Goal: Information Seeking & Learning: Learn about a topic

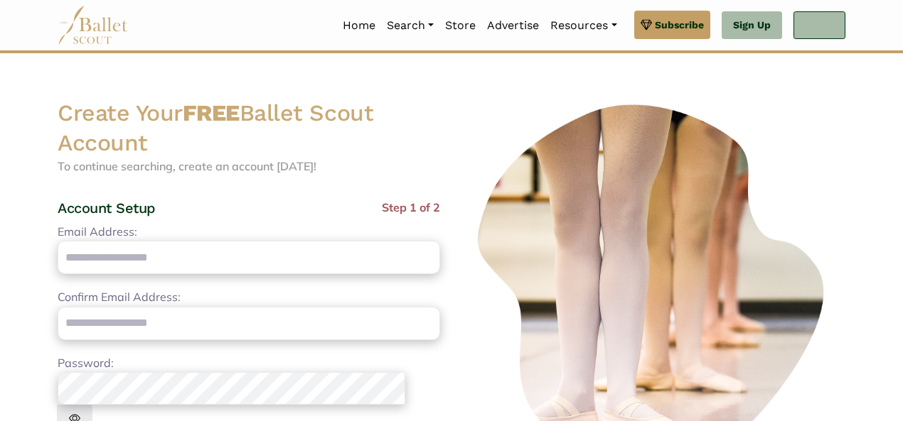
click at [812, 22] on link "Log In" at bounding box center [819, 25] width 52 height 28
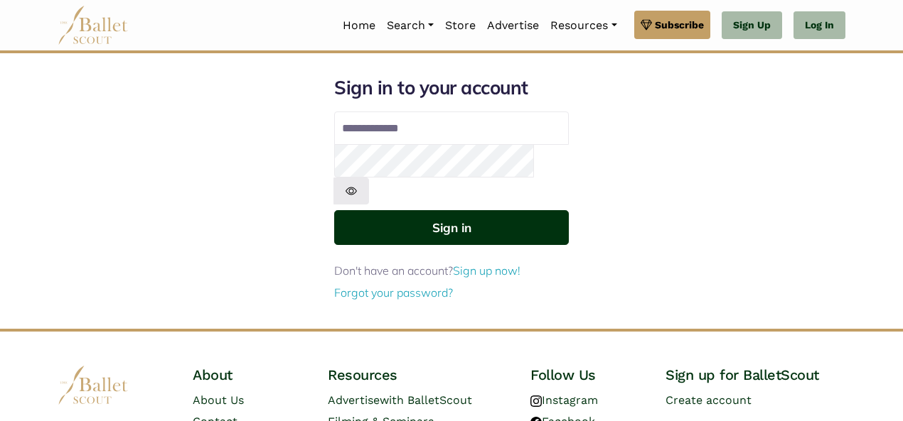
type input "**********"
click at [490, 210] on button "Sign in" at bounding box center [451, 227] width 235 height 35
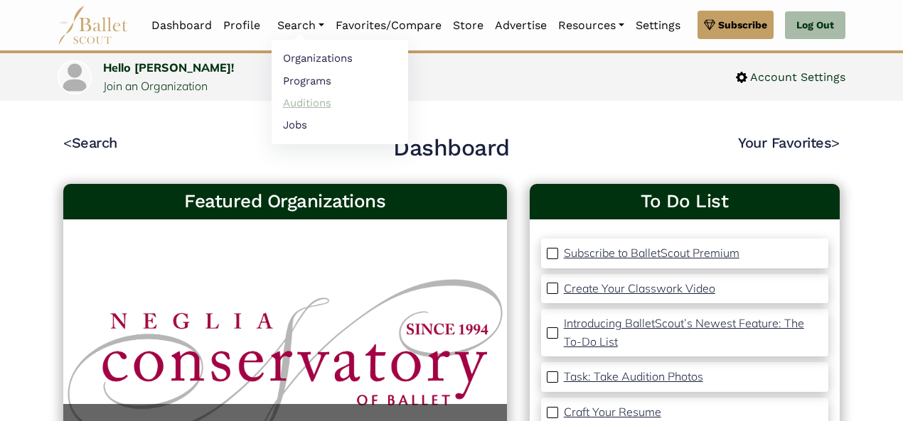
click at [294, 100] on link "Auditions" at bounding box center [340, 103] width 136 height 22
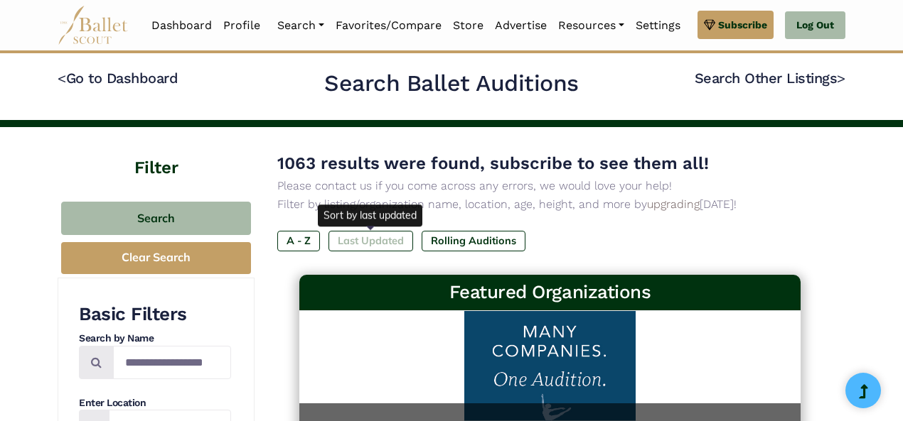
click at [362, 243] on label "Last Updated" at bounding box center [370, 241] width 85 height 20
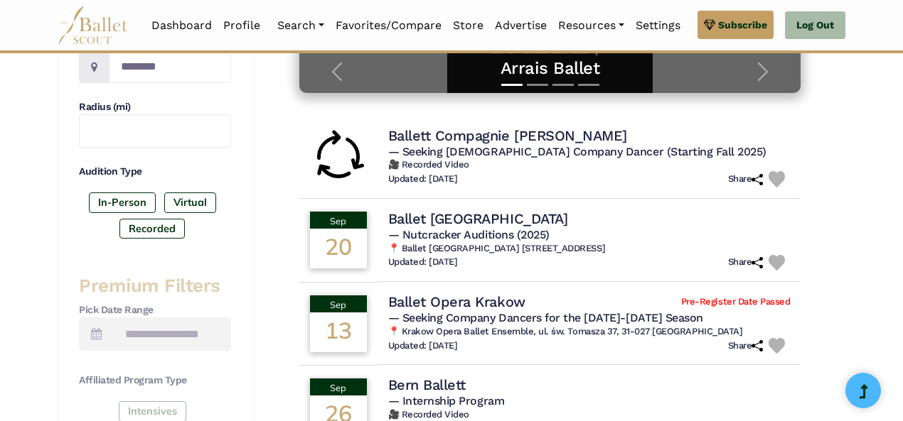
scroll to position [361, 0]
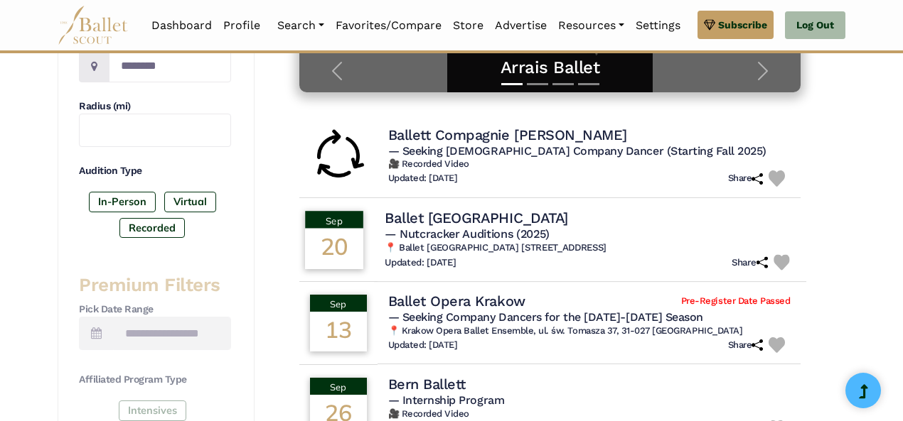
click at [502, 235] on span "— Nutcracker Auditions (2025)" at bounding box center [467, 234] width 165 height 14
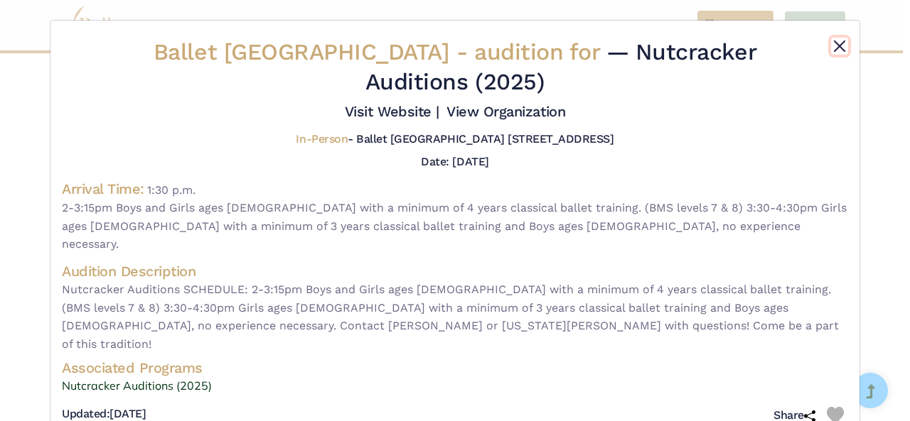
click at [834, 50] on button "Close" at bounding box center [839, 46] width 17 height 17
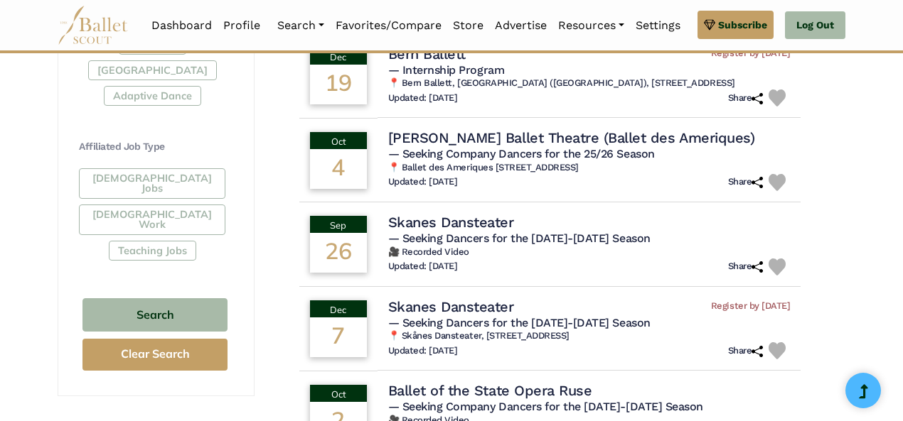
scroll to position [916, 0]
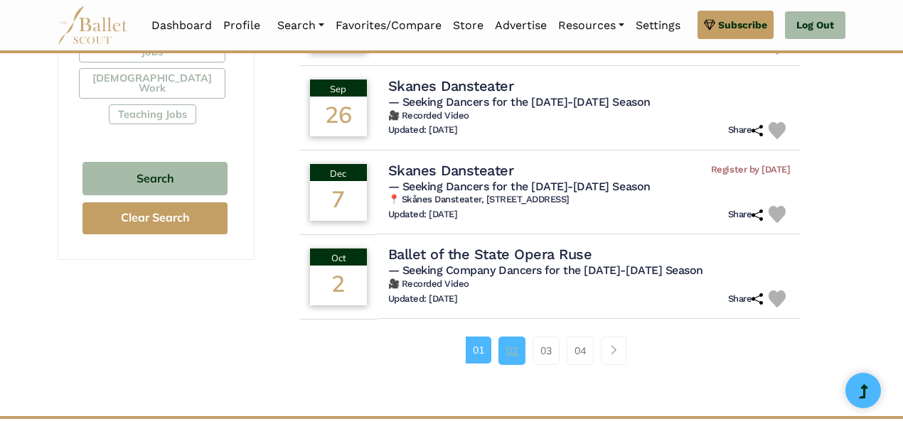
click at [516, 363] on link "02" at bounding box center [511, 351] width 27 height 28
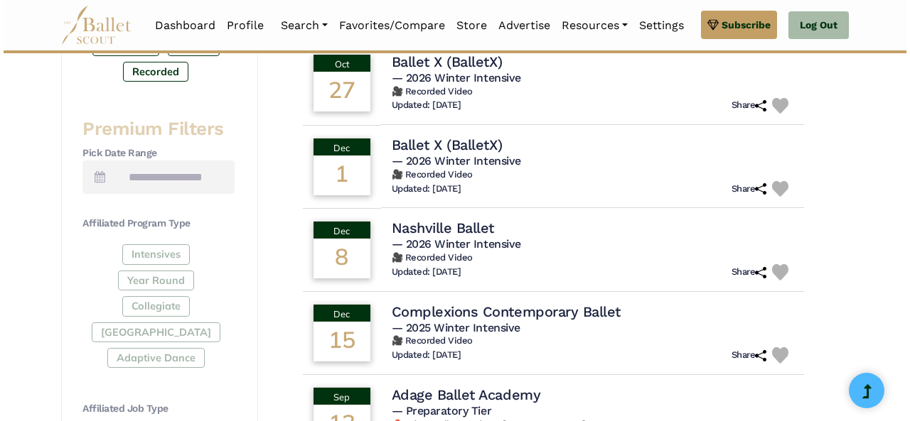
scroll to position [522, 0]
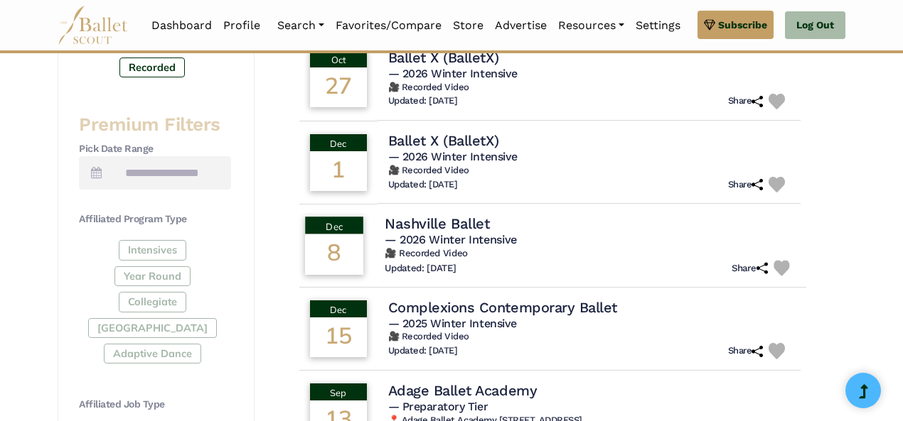
click at [563, 233] on h5 "— 2026 Winter Intensive" at bounding box center [590, 240] width 410 height 15
click at [463, 236] on span "— 2026 Winter Intensive" at bounding box center [451, 240] width 132 height 14
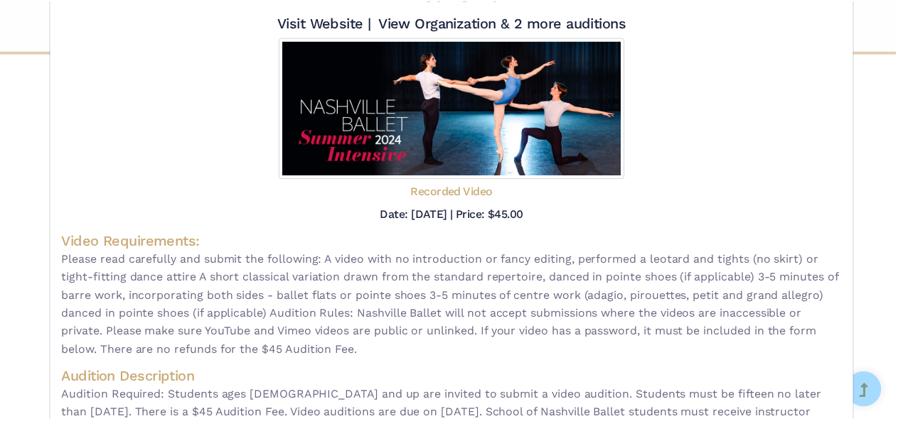
scroll to position [0, 0]
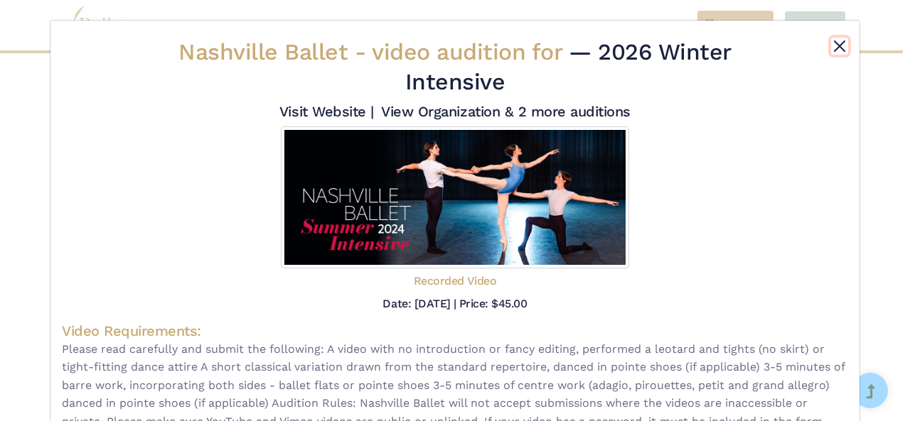
click at [839, 48] on button "Close" at bounding box center [839, 46] width 17 height 17
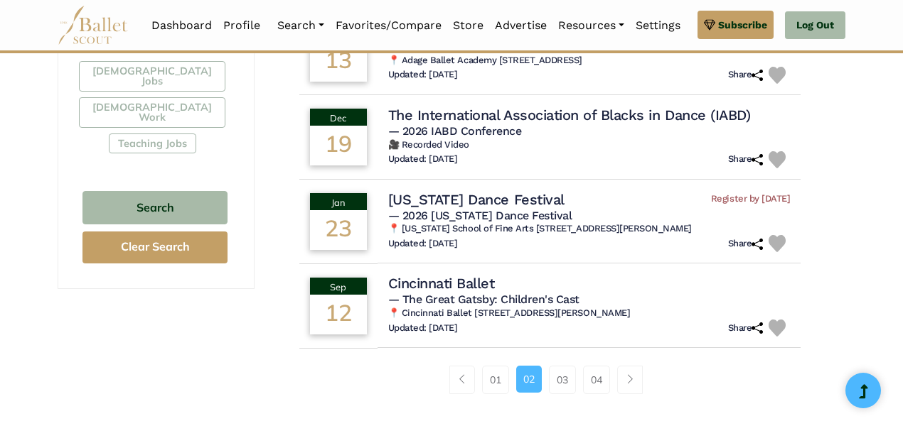
scroll to position [931, 0]
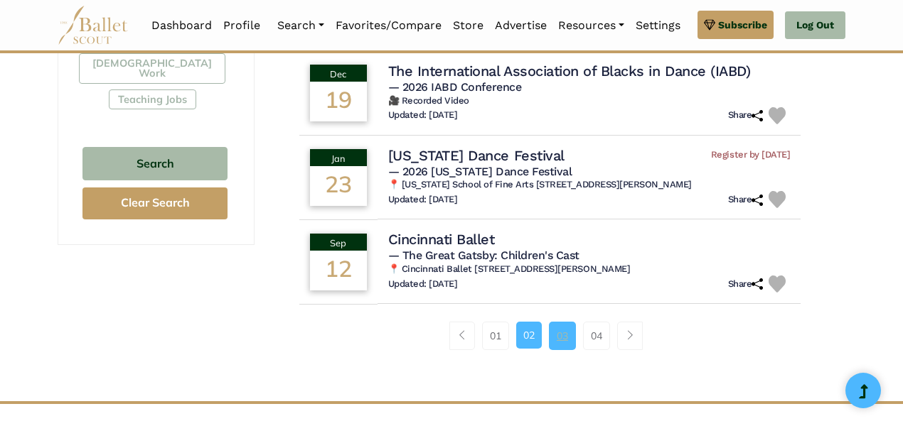
click at [566, 350] on link "03" at bounding box center [562, 336] width 27 height 28
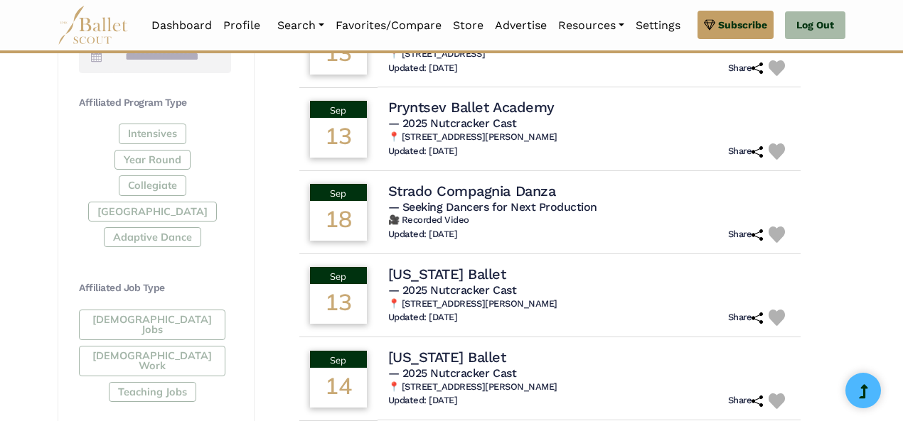
scroll to position [640, 0]
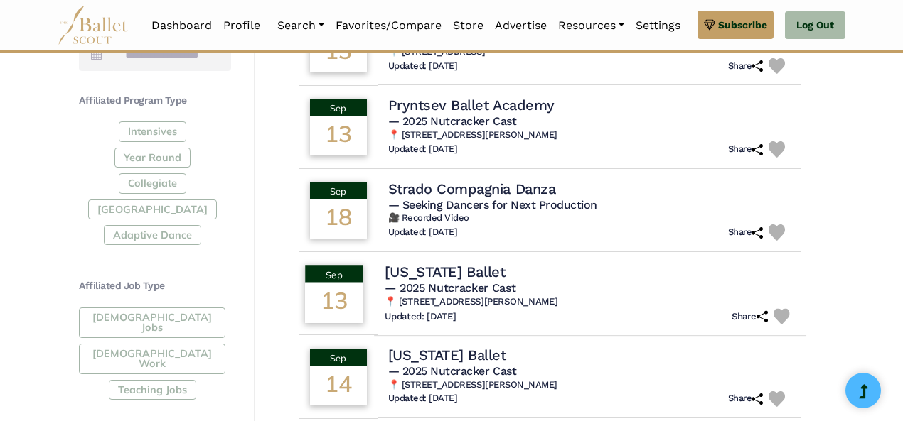
click at [491, 291] on span "— 2025 Nutcracker Cast" at bounding box center [450, 288] width 131 height 14
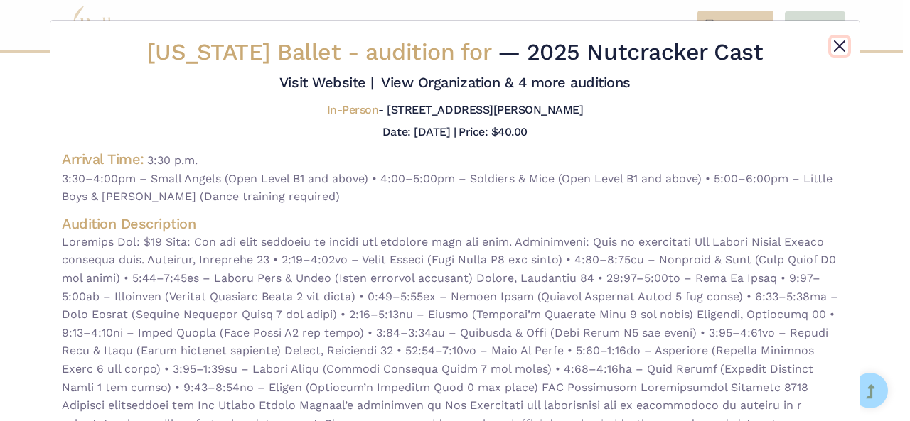
click at [831, 50] on button "Close" at bounding box center [839, 46] width 17 height 17
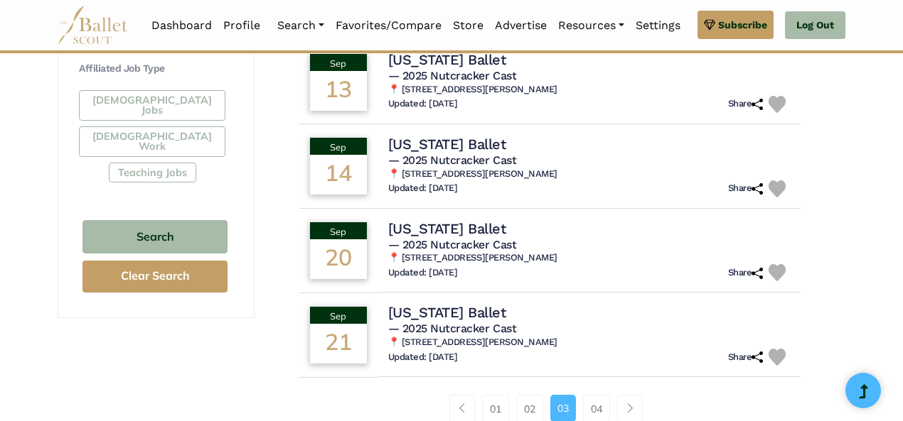
scroll to position [862, 0]
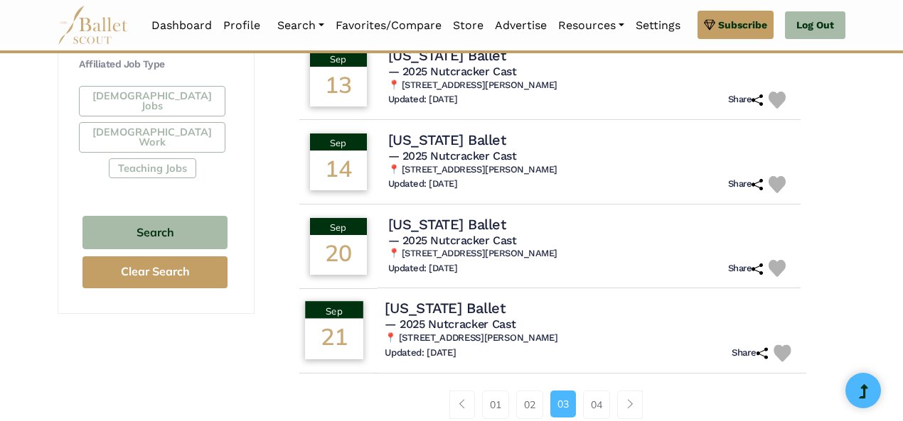
click at [424, 338] on h6 "📍 7-9 Vreeland Road, Florham Park, NJ 07932" at bounding box center [590, 339] width 410 height 12
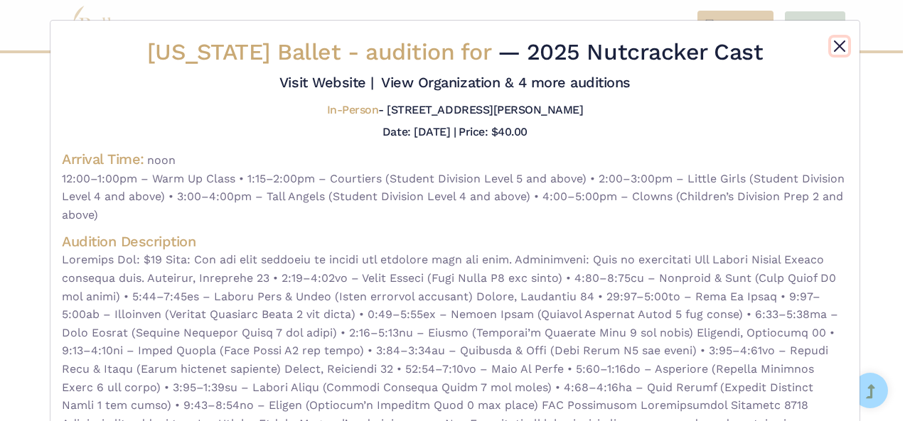
click at [834, 43] on button "Close" at bounding box center [839, 46] width 17 height 17
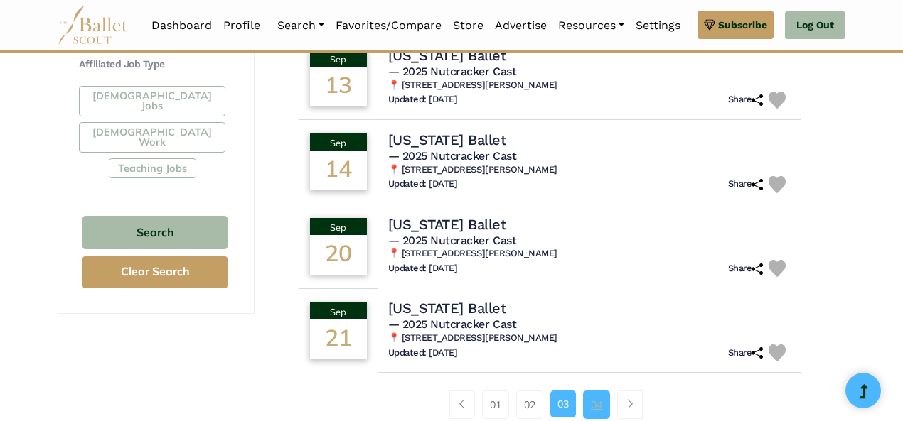
click at [597, 406] on link "04" at bounding box center [596, 405] width 27 height 28
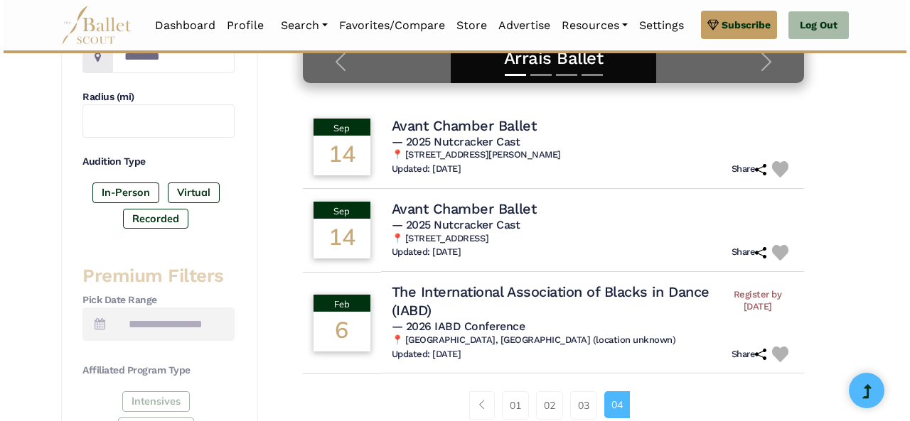
scroll to position [372, 0]
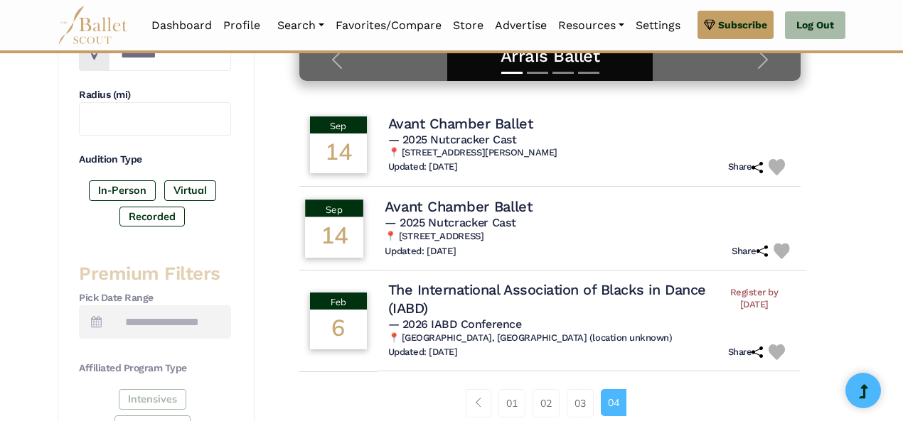
click at [474, 225] on span "— 2025 Nutcracker Cast" at bounding box center [450, 223] width 131 height 14
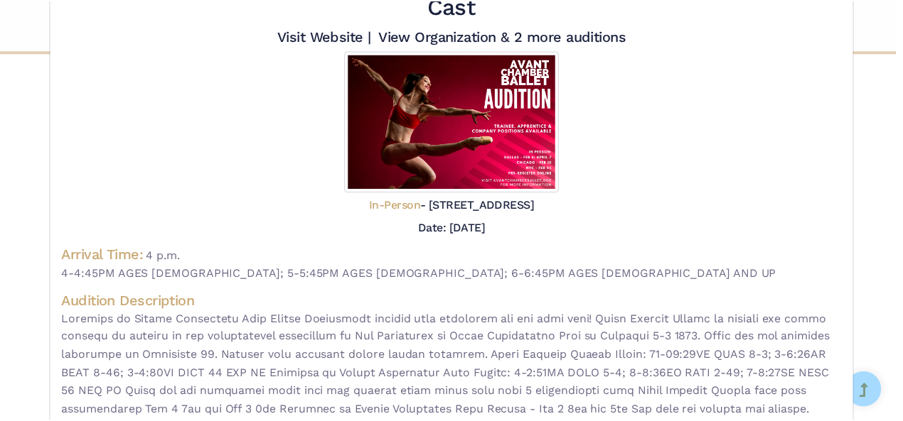
scroll to position [0, 0]
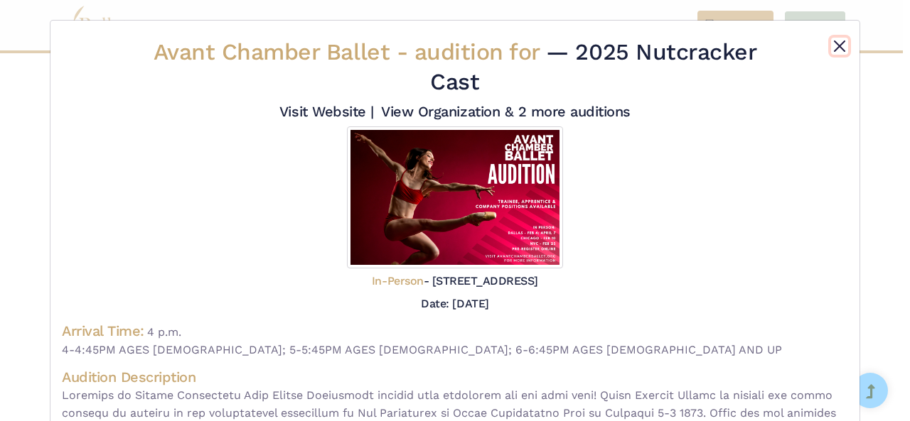
click at [831, 45] on button "Close" at bounding box center [839, 46] width 17 height 17
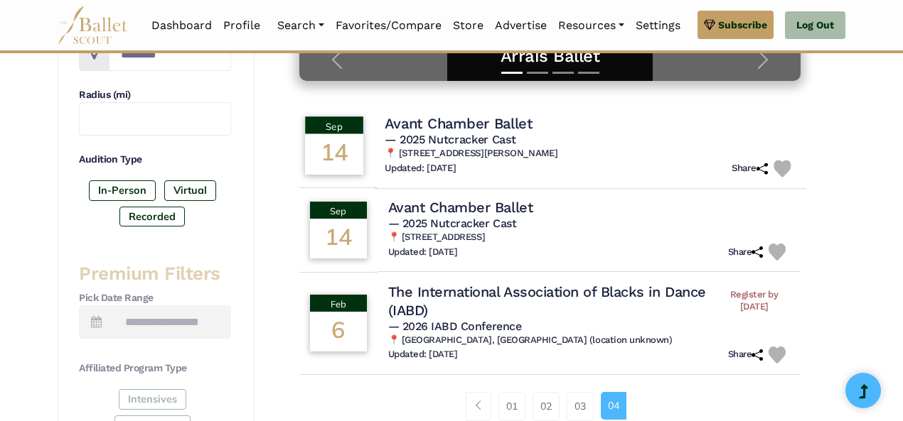
click at [473, 137] on span "— 2025 Nutcracker Cast" at bounding box center [450, 139] width 131 height 14
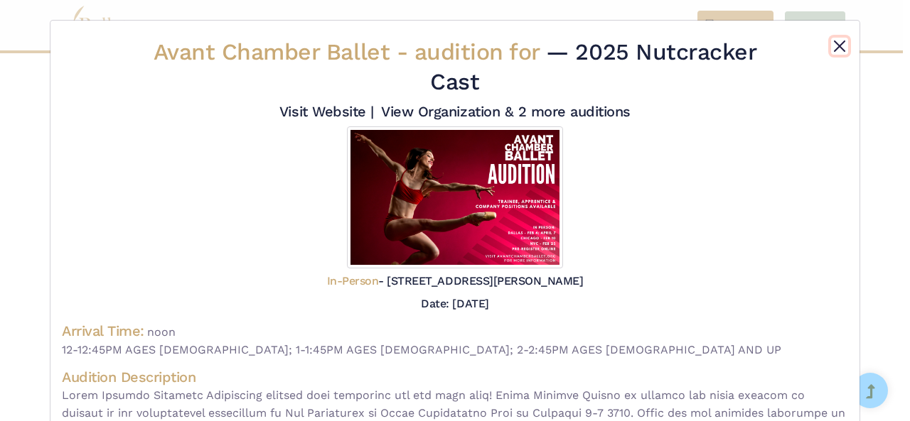
click at [834, 48] on button "Close" at bounding box center [839, 46] width 17 height 17
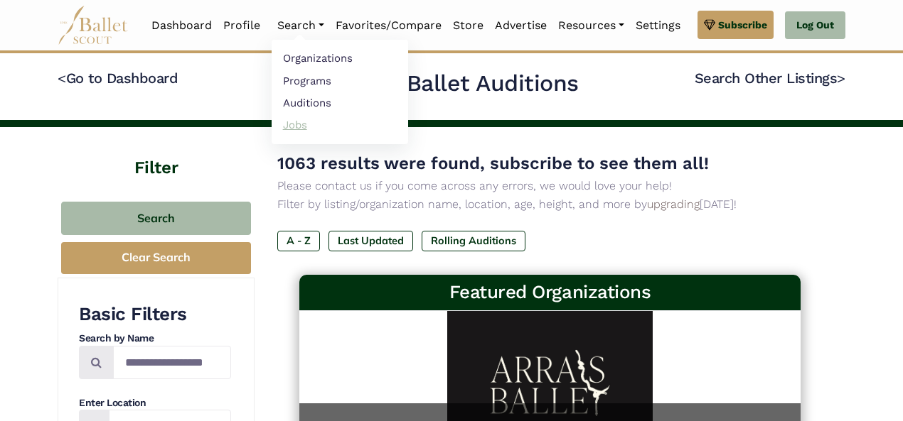
click at [291, 124] on link "Jobs" at bounding box center [340, 125] width 136 height 22
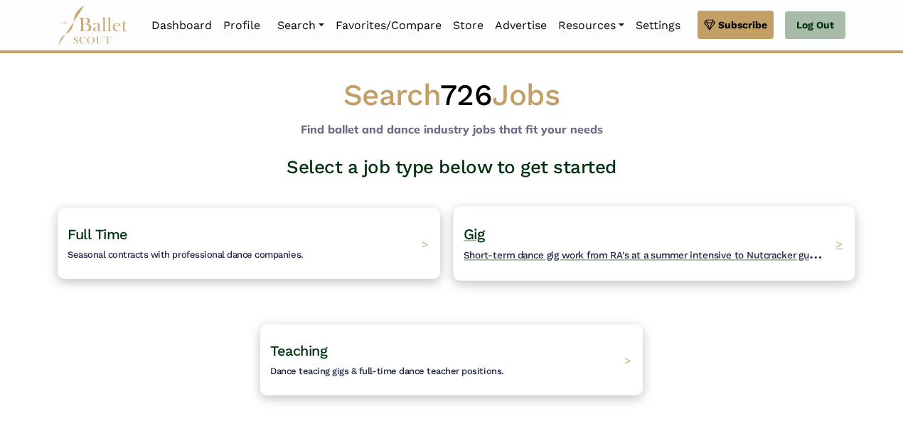
click at [795, 229] on h4 "Gig Short-term dance gig work from RA's at a summer intensive to Nutcracker gue…" at bounding box center [645, 244] width 364 height 39
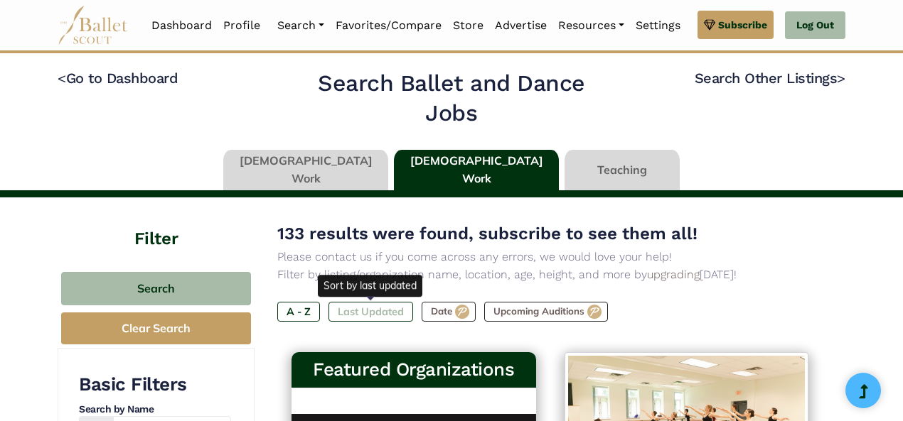
click at [376, 312] on label "Last Updated" at bounding box center [370, 312] width 85 height 20
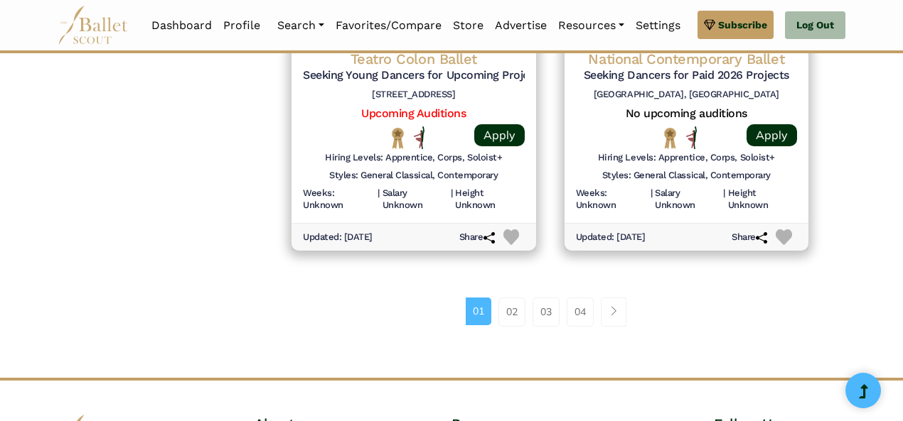
scroll to position [2012, 0]
click at [513, 309] on link "02" at bounding box center [511, 311] width 27 height 28
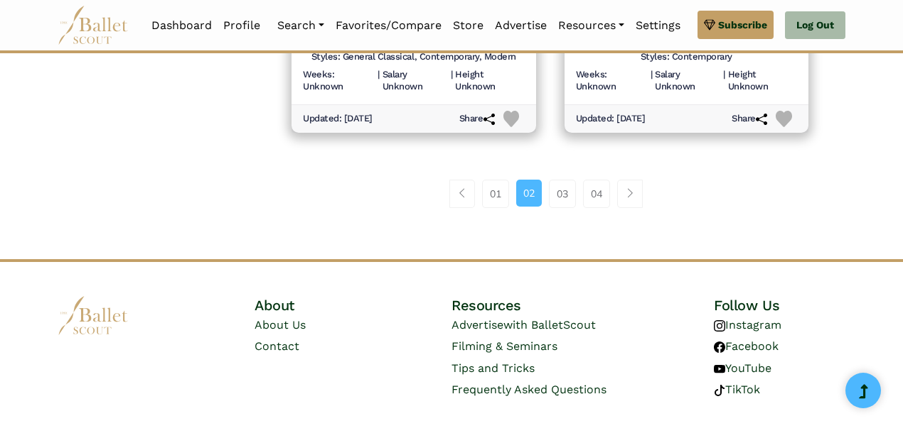
scroll to position [2120, 0]
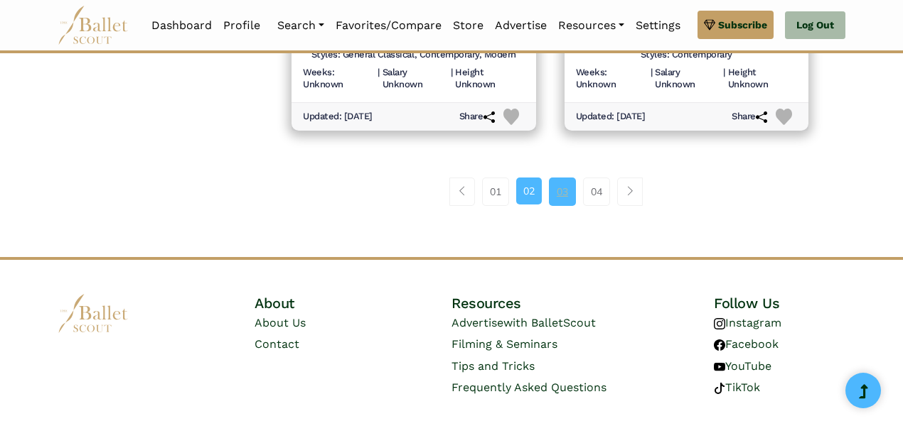
click at [559, 188] on link "03" at bounding box center [562, 192] width 27 height 28
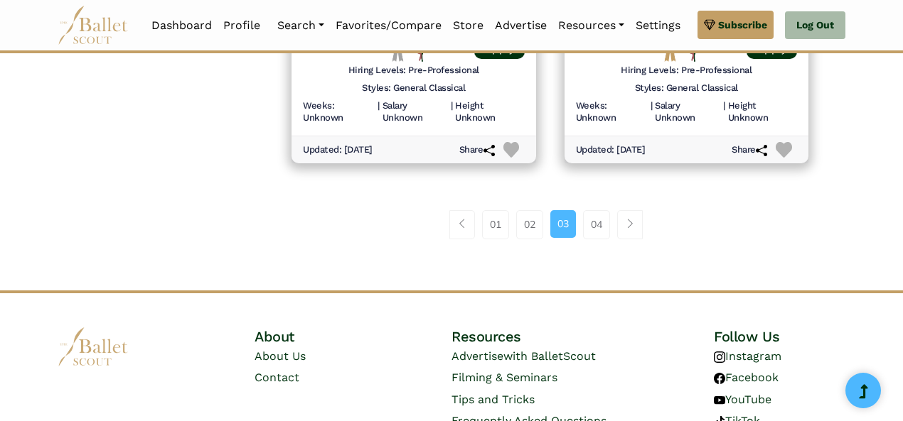
scroll to position [2101, 0]
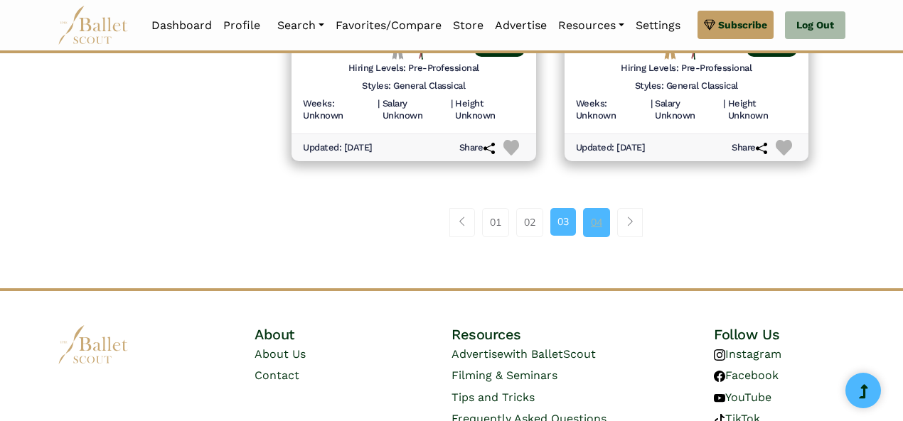
click at [598, 225] on link "04" at bounding box center [596, 222] width 27 height 28
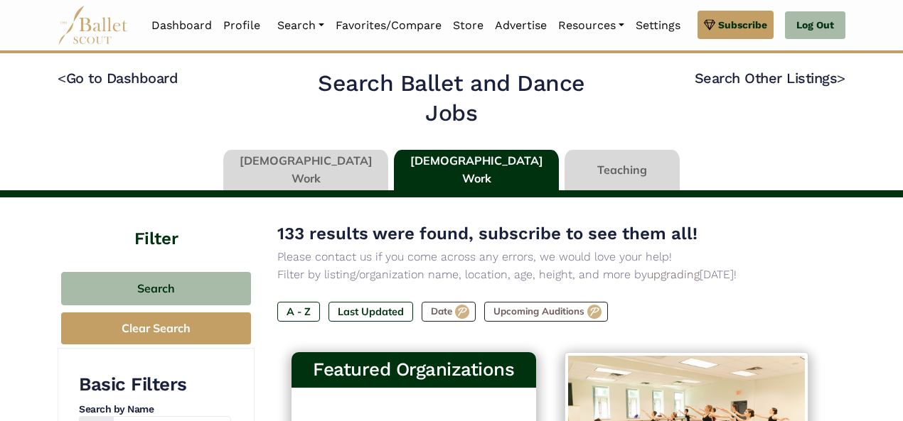
click at [324, 171] on link at bounding box center [305, 170] width 165 height 41
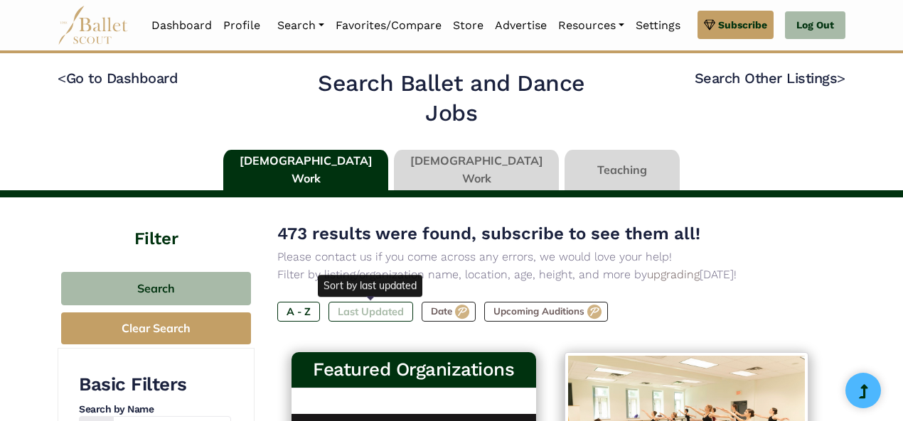
click at [365, 306] on label "Last Updated" at bounding box center [370, 312] width 85 height 20
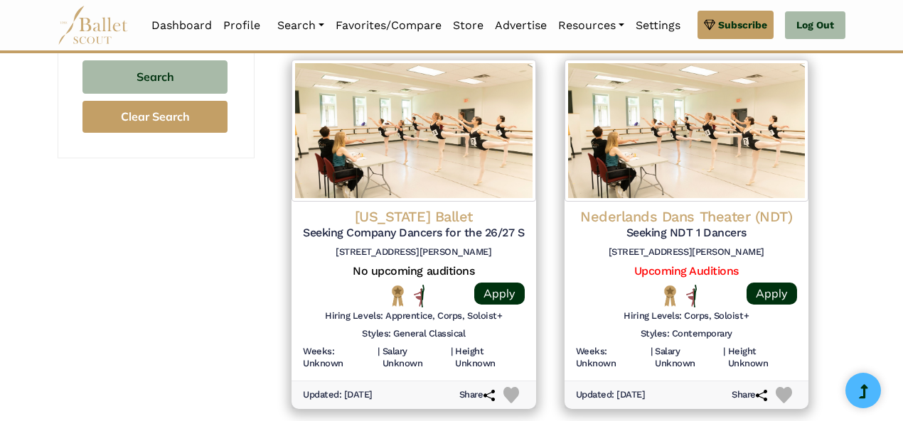
scroll to position [1443, 0]
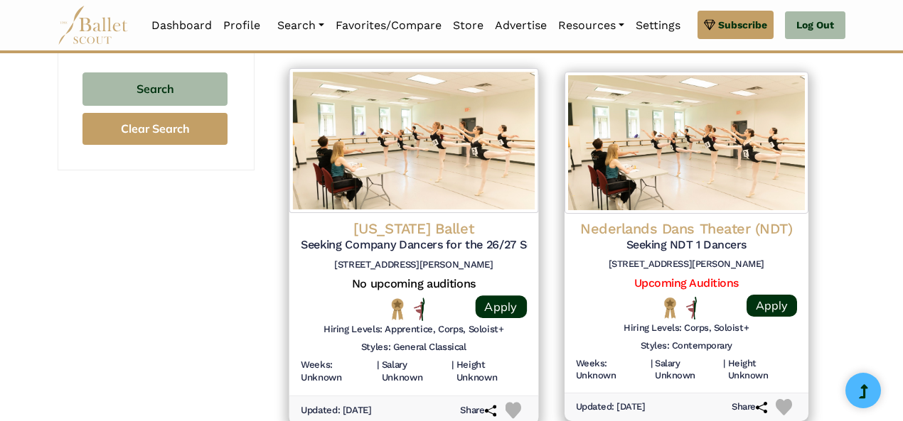
click at [424, 235] on h4 "[US_STATE] Ballet" at bounding box center [414, 228] width 226 height 19
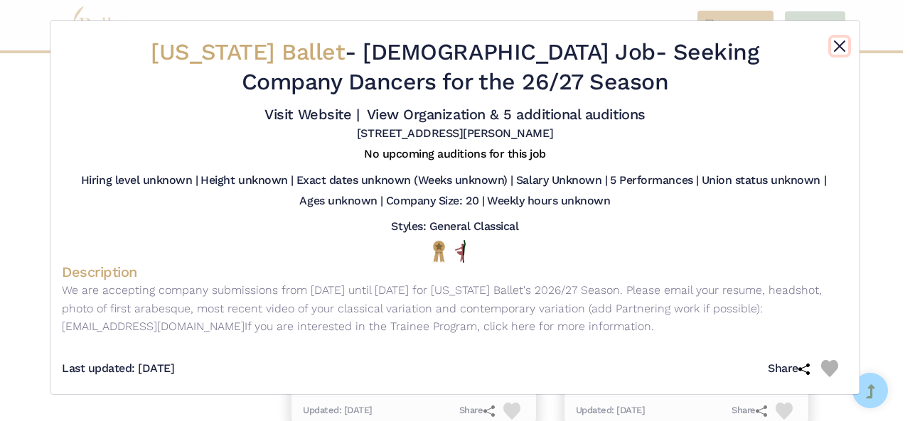
click at [835, 48] on button "Close" at bounding box center [839, 46] width 17 height 17
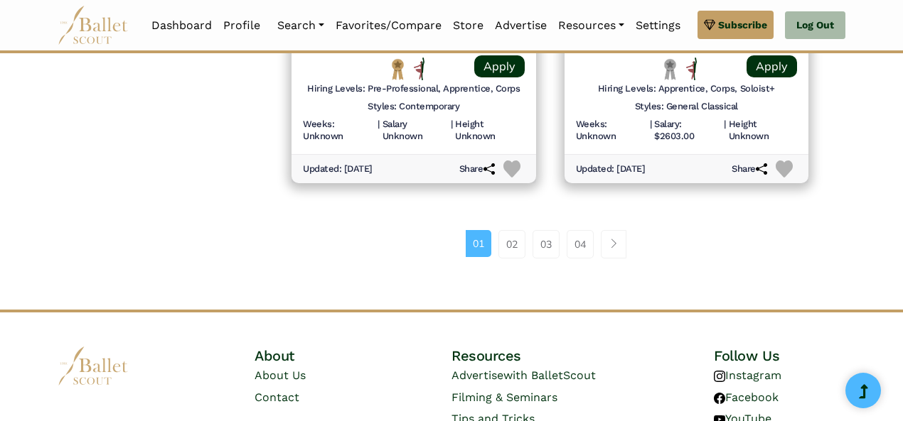
scroll to position [2073, 0]
click at [510, 248] on link "02" at bounding box center [511, 244] width 27 height 28
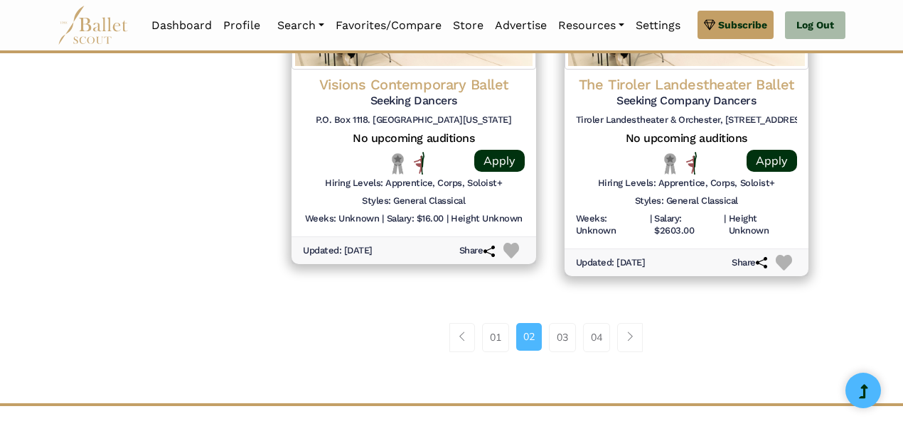
scroll to position [2022, 0]
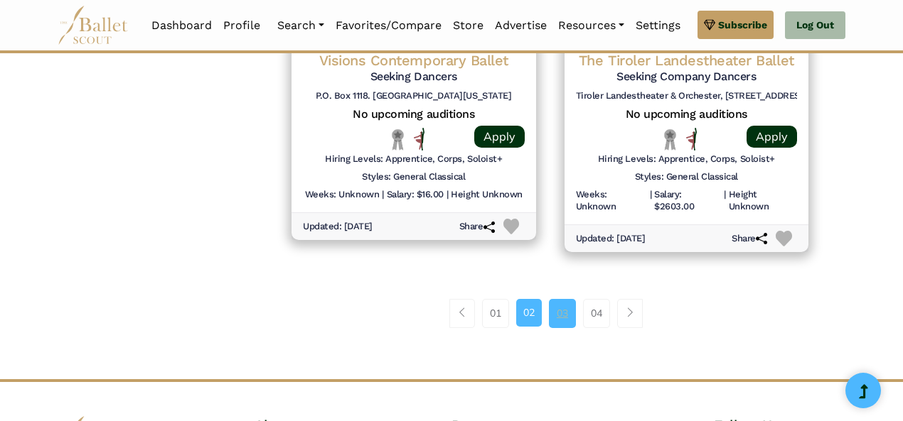
click at [564, 318] on link "03" at bounding box center [562, 313] width 27 height 28
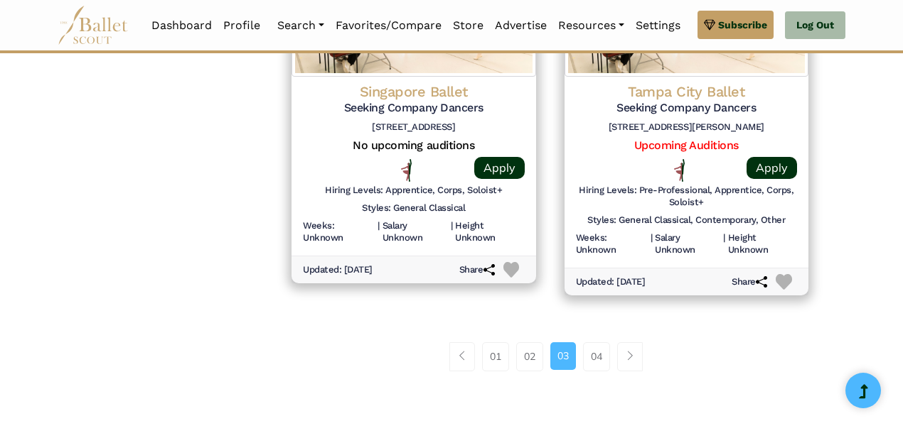
scroll to position [1959, 0]
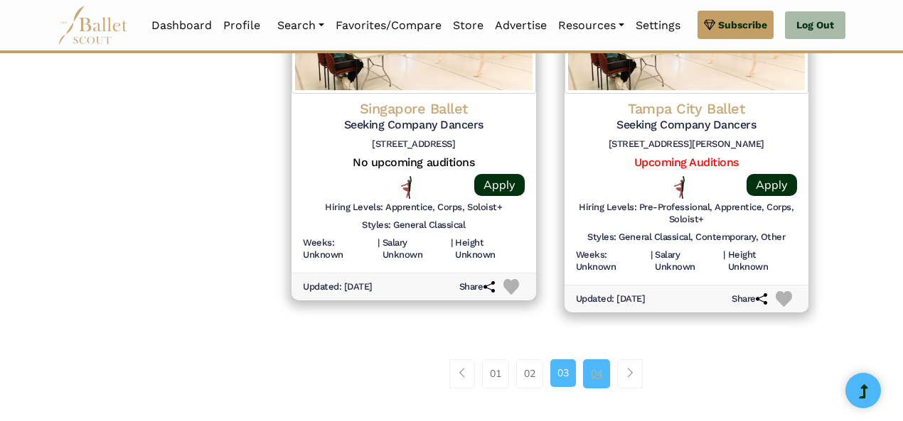
click at [596, 378] on link "04" at bounding box center [596, 374] width 27 height 28
